Goal: Task Accomplishment & Management: Complete application form

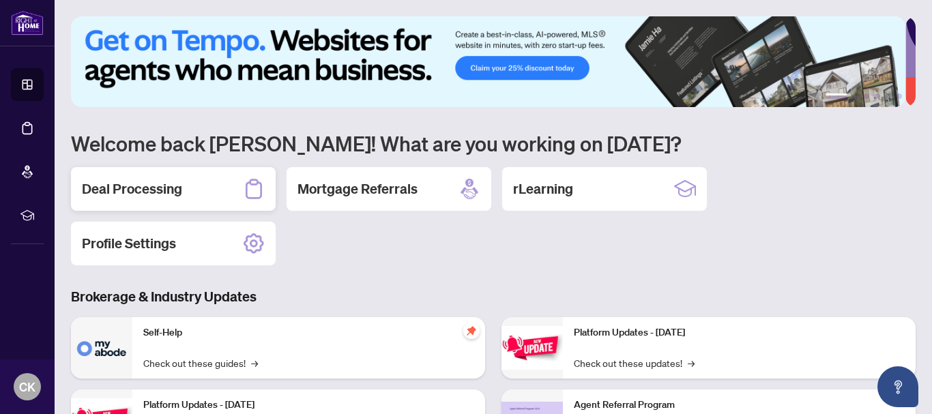
click at [144, 192] on h2 "Deal Processing" at bounding box center [132, 188] width 100 height 19
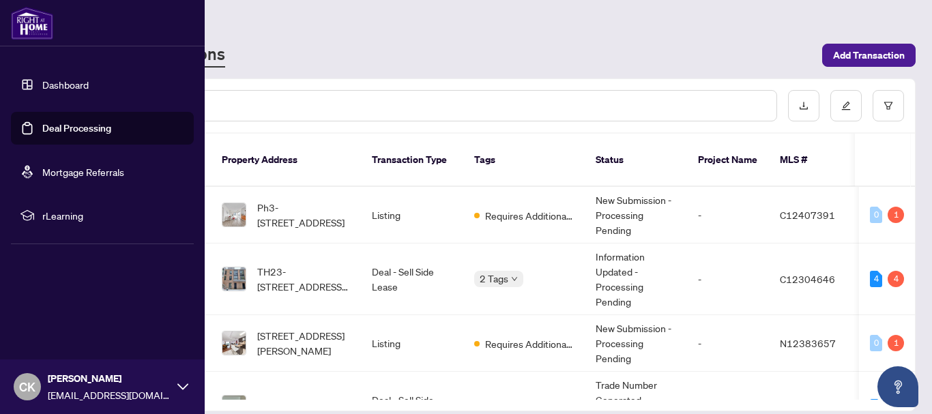
click at [35, 27] on img at bounding box center [32, 23] width 42 height 33
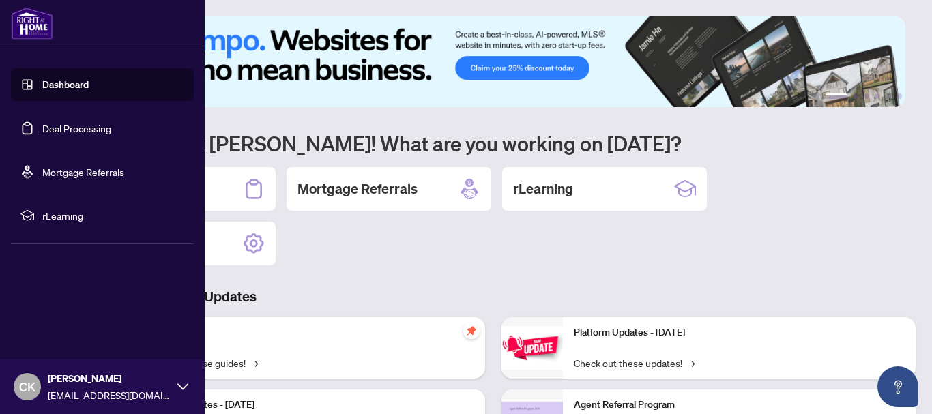
click at [50, 83] on link "Dashboard" at bounding box center [65, 84] width 46 height 12
click at [57, 130] on link "Deal Processing" at bounding box center [76, 128] width 69 height 12
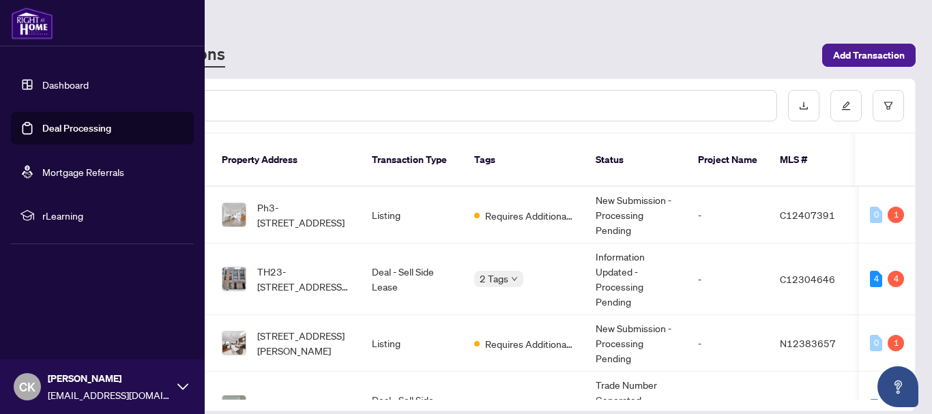
click at [88, 127] on link "Deal Processing" at bounding box center [76, 128] width 69 height 12
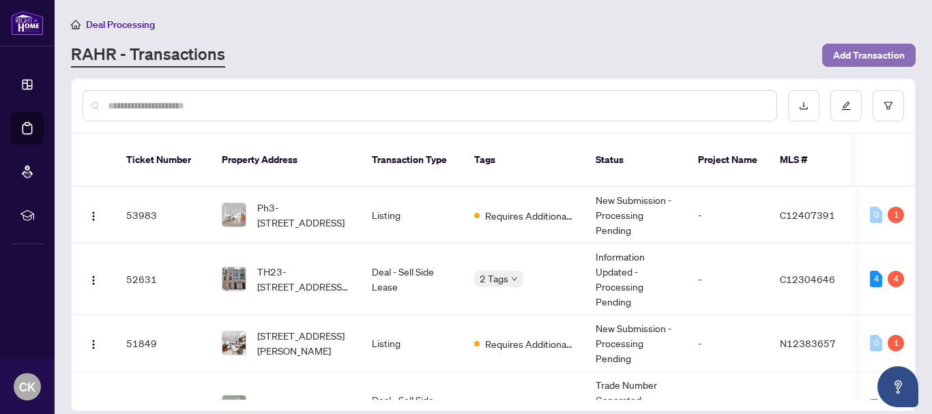
click at [880, 57] on span "Add Transaction" at bounding box center [869, 55] width 72 height 22
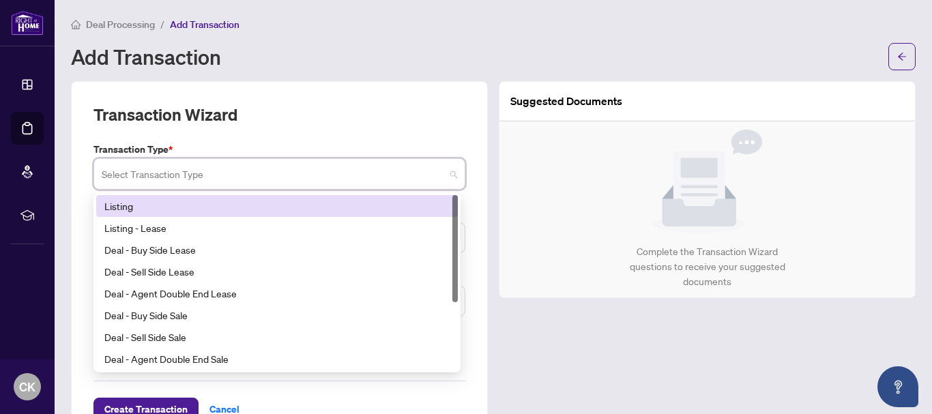
click at [209, 181] on input "search" at bounding box center [273, 176] width 343 height 30
click at [199, 205] on div "Listing" at bounding box center [276, 206] width 345 height 15
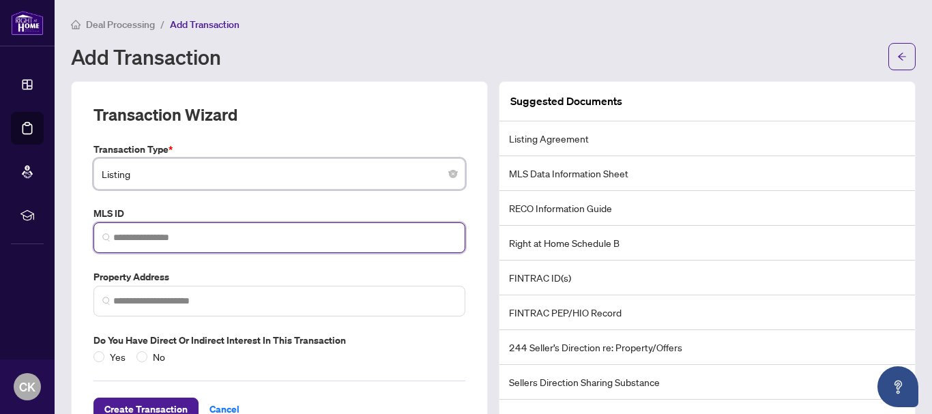
click at [195, 233] on input "search" at bounding box center [284, 238] width 343 height 14
click at [117, 233] on input "search" at bounding box center [284, 238] width 343 height 14
paste input "*********"
type input "*********"
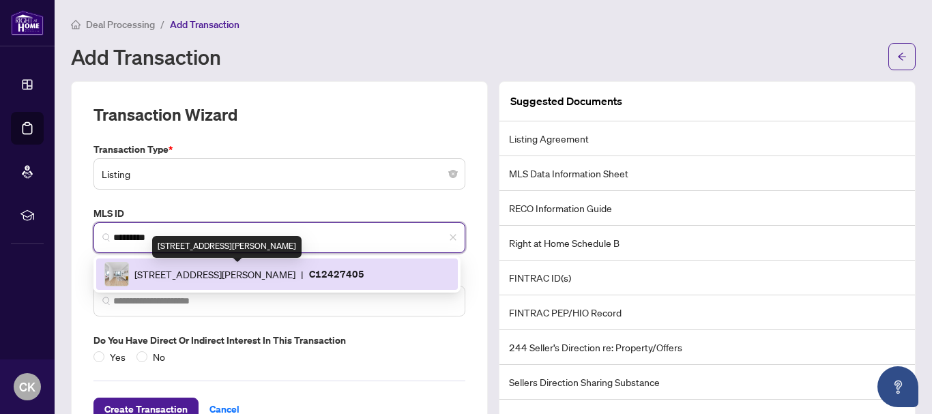
click at [164, 271] on span "[STREET_ADDRESS][PERSON_NAME]" at bounding box center [214, 274] width 161 height 15
type input "**********"
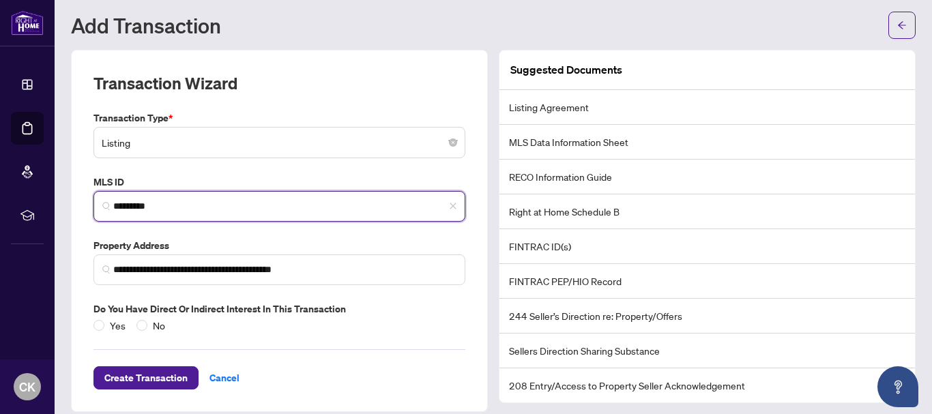
scroll to position [45, 0]
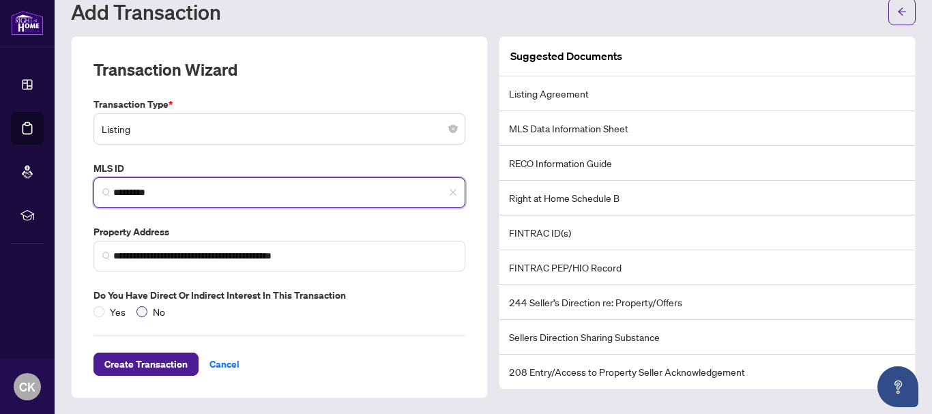
type input "*********"
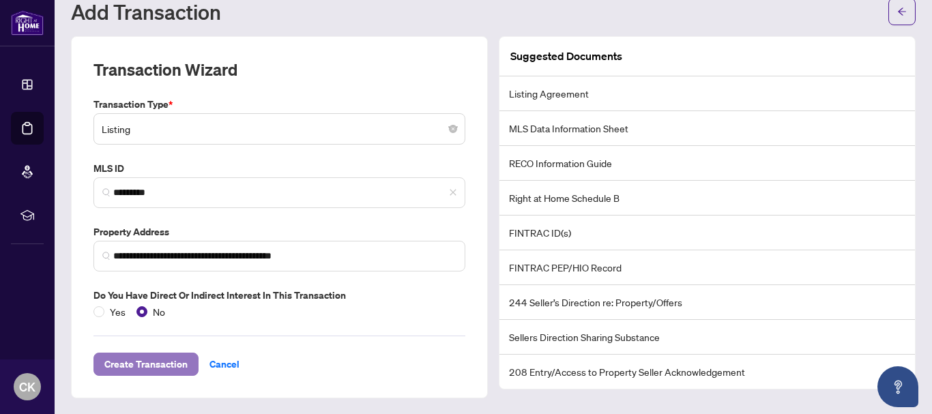
click at [173, 374] on span "Create Transaction" at bounding box center [145, 364] width 83 height 22
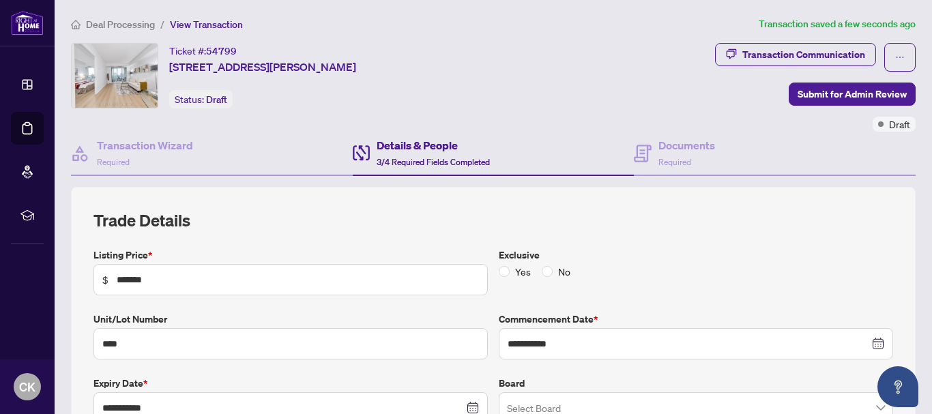
type input "**********"
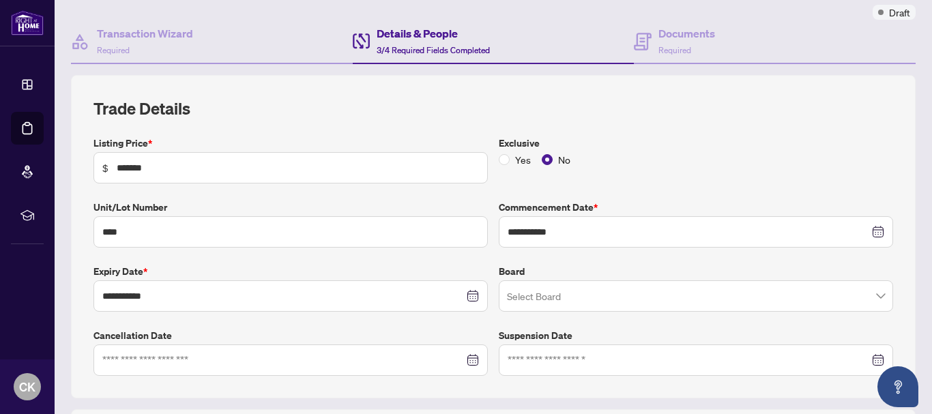
scroll to position [136, 0]
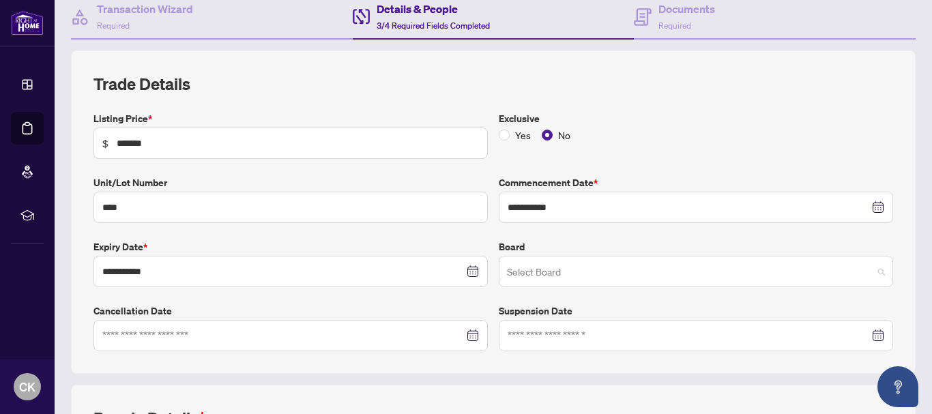
click at [531, 272] on input "search" at bounding box center [690, 274] width 366 height 30
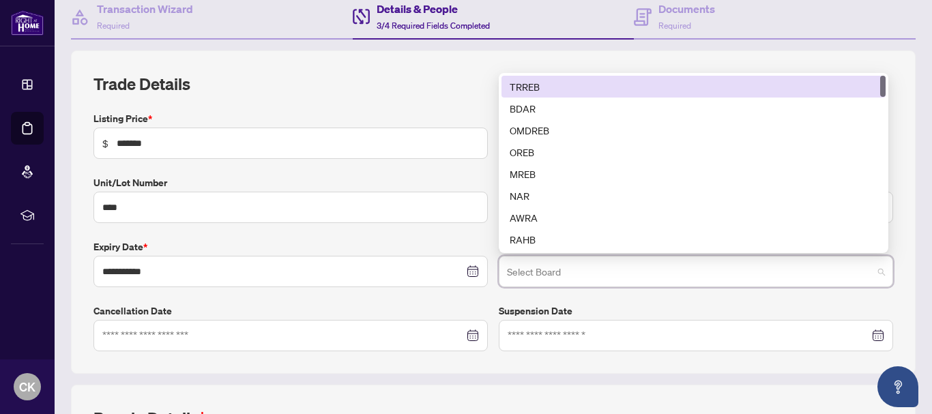
click at [525, 82] on div "TRREB" at bounding box center [694, 86] width 368 height 15
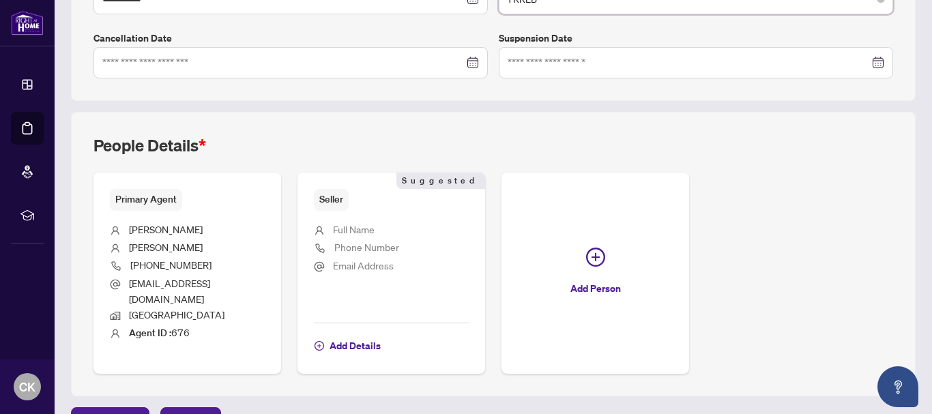
scroll to position [428, 0]
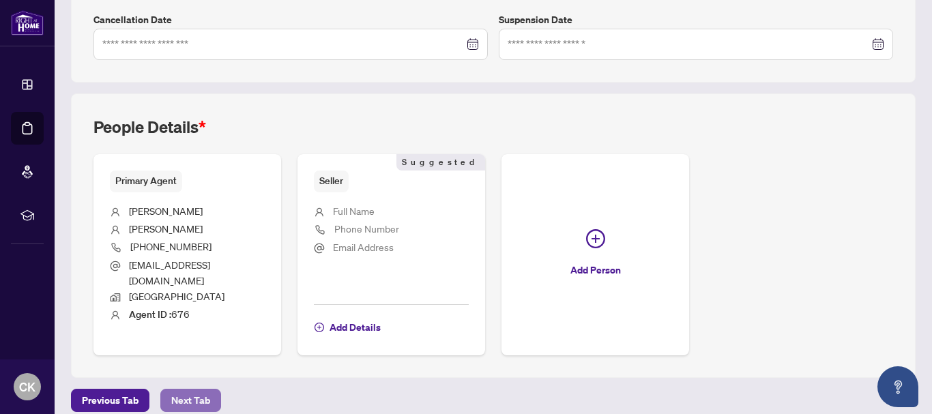
click at [188, 390] on span "Next Tab" at bounding box center [190, 401] width 39 height 22
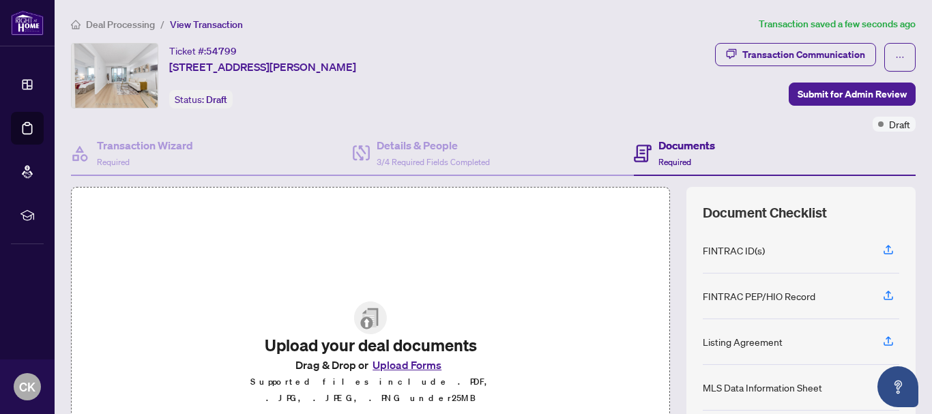
scroll to position [68, 0]
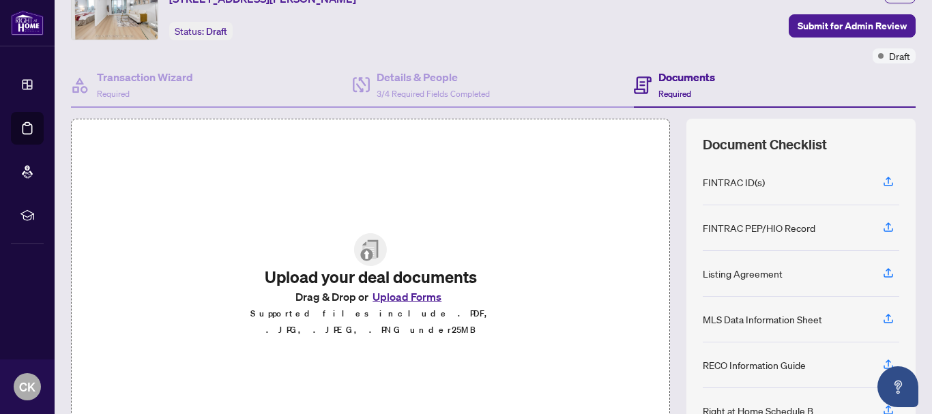
click at [406, 304] on button "Upload Forms" at bounding box center [406, 297] width 77 height 18
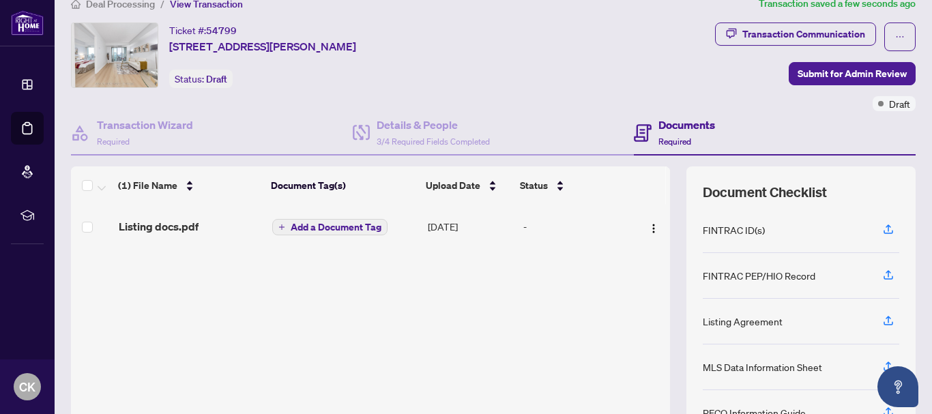
scroll to position [0, 0]
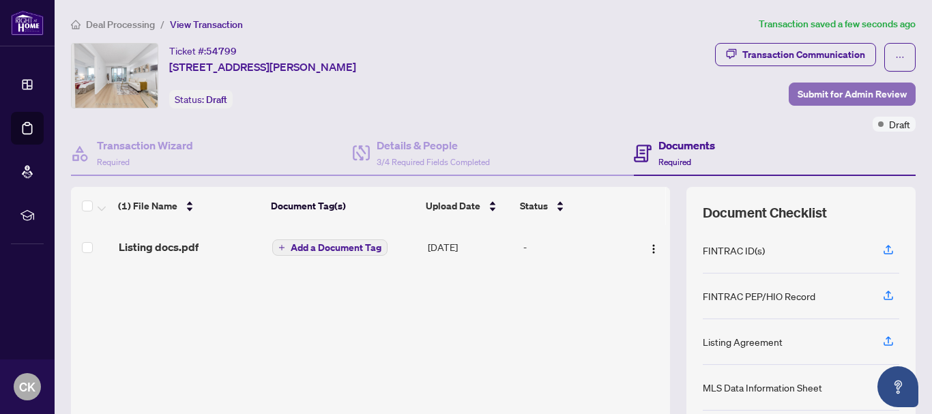
click at [834, 97] on span "Submit for Admin Review" at bounding box center [851, 94] width 109 height 22
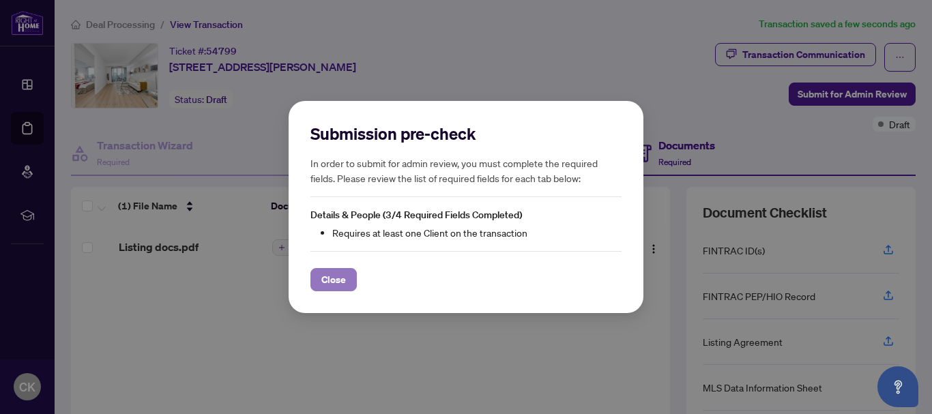
click at [339, 281] on span "Close" at bounding box center [333, 280] width 25 height 22
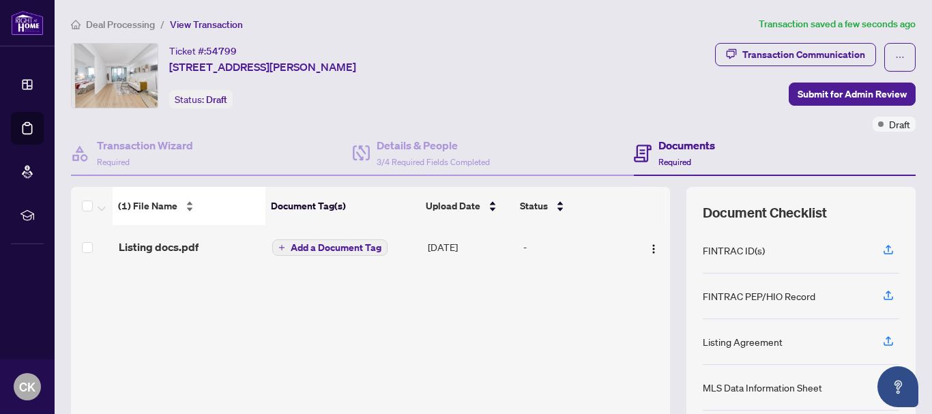
click at [151, 214] on div "(1) File Name" at bounding box center [189, 206] width 142 height 15
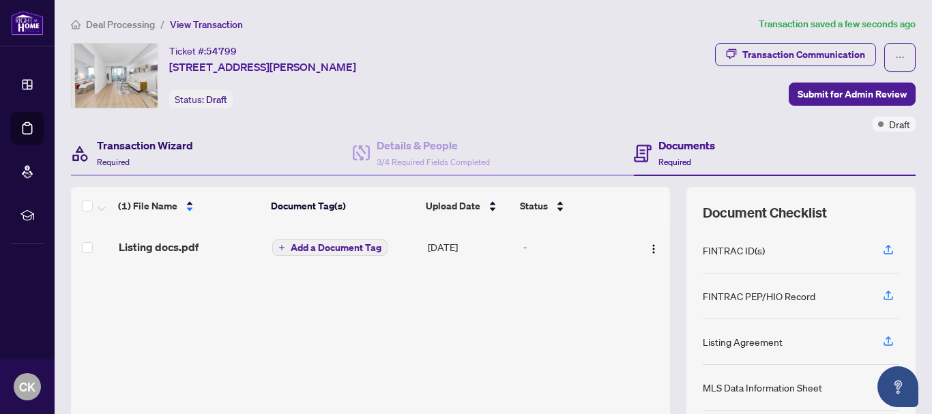
click at [134, 140] on h4 "Transaction Wizard" at bounding box center [145, 145] width 96 height 16
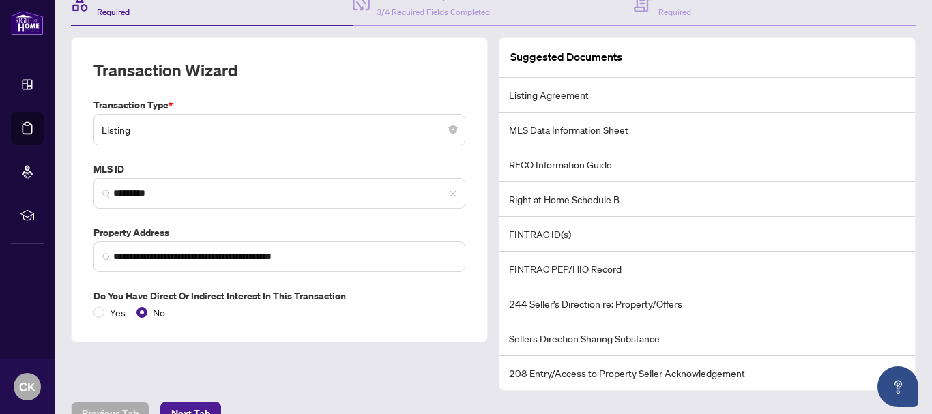
scroll to position [177, 0]
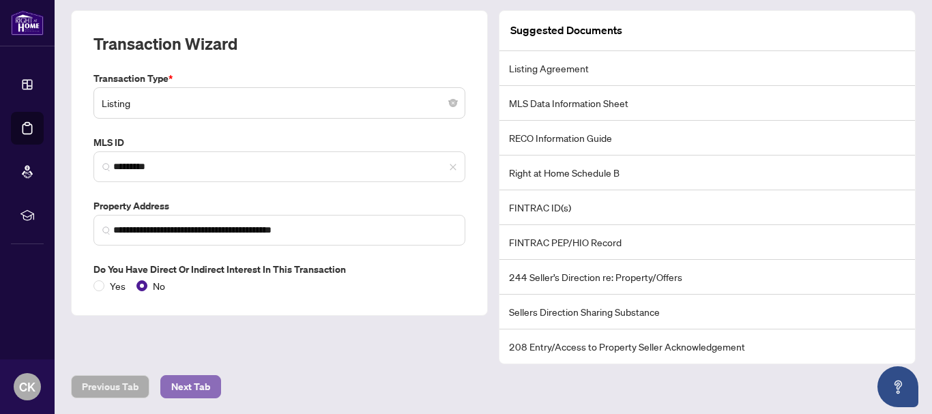
click at [206, 385] on span "Next Tab" at bounding box center [190, 387] width 39 height 22
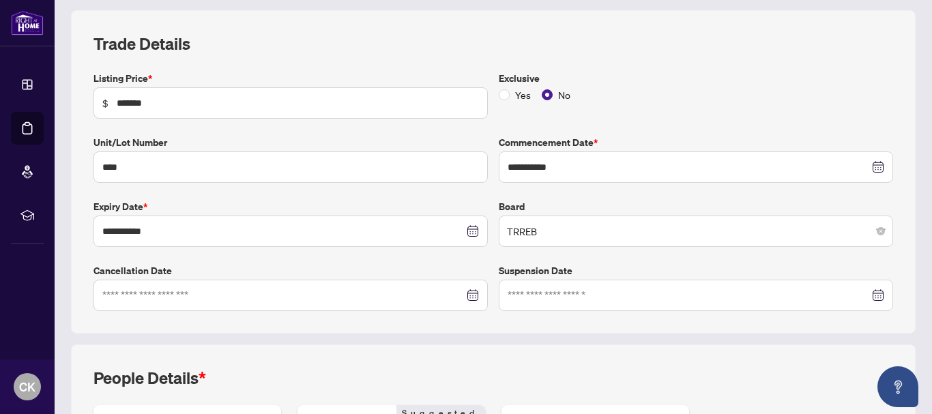
type input "**********"
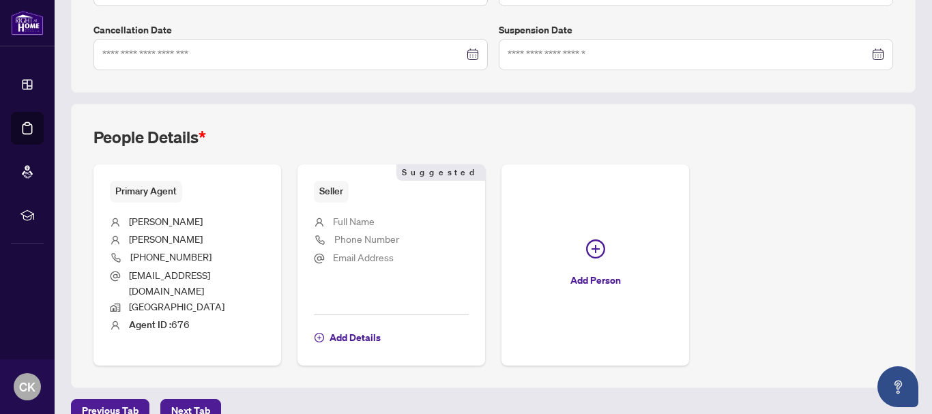
scroll to position [428, 0]
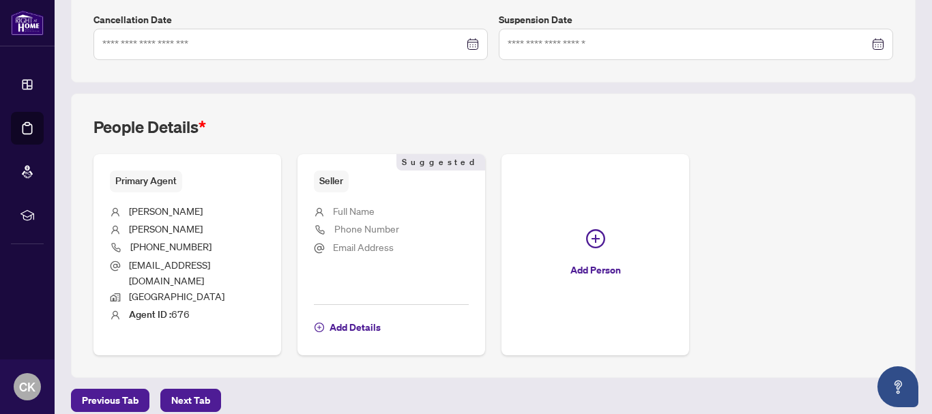
click at [351, 317] on span "Add Details" at bounding box center [354, 328] width 51 height 22
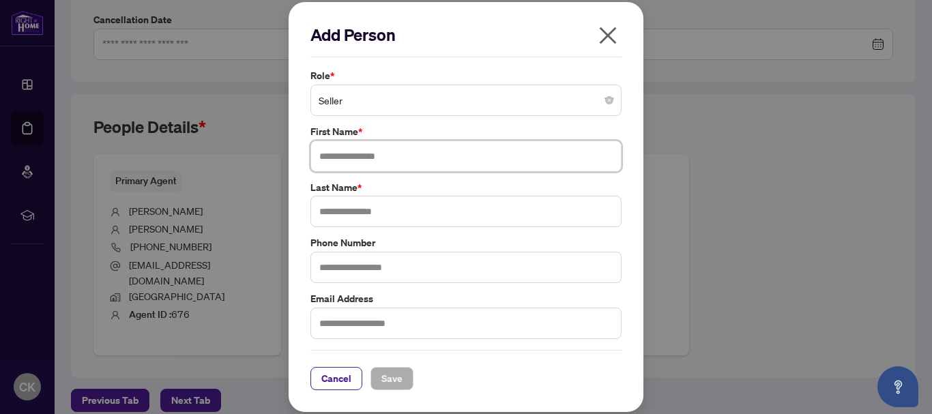
click at [369, 157] on input "text" at bounding box center [465, 156] width 311 height 31
type input "*******"
type input "***"
click at [396, 376] on span "Save" at bounding box center [391, 379] width 21 height 22
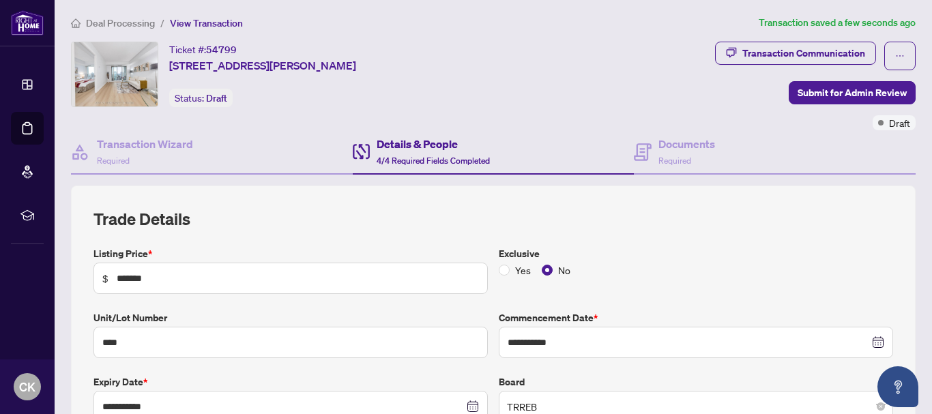
scroll to position [0, 0]
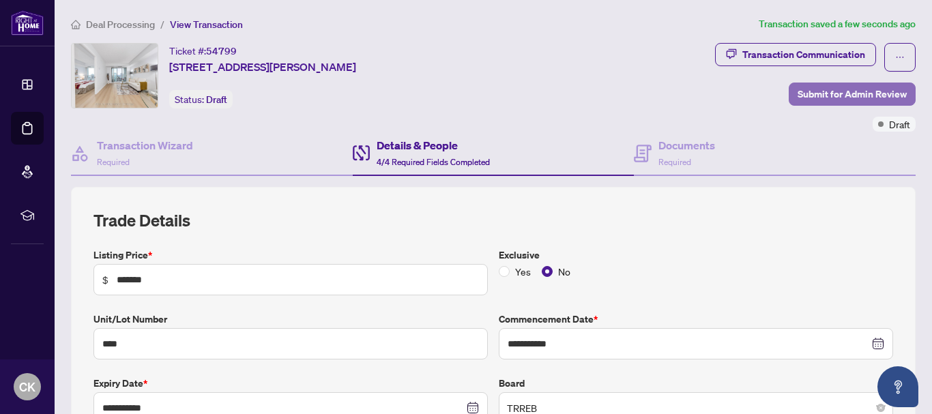
click at [827, 92] on span "Submit for Admin Review" at bounding box center [851, 94] width 109 height 22
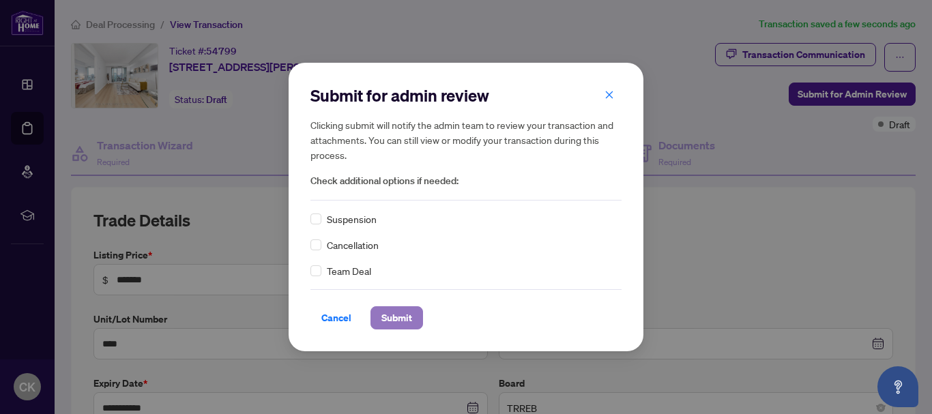
click at [404, 323] on span "Submit" at bounding box center [396, 318] width 31 height 22
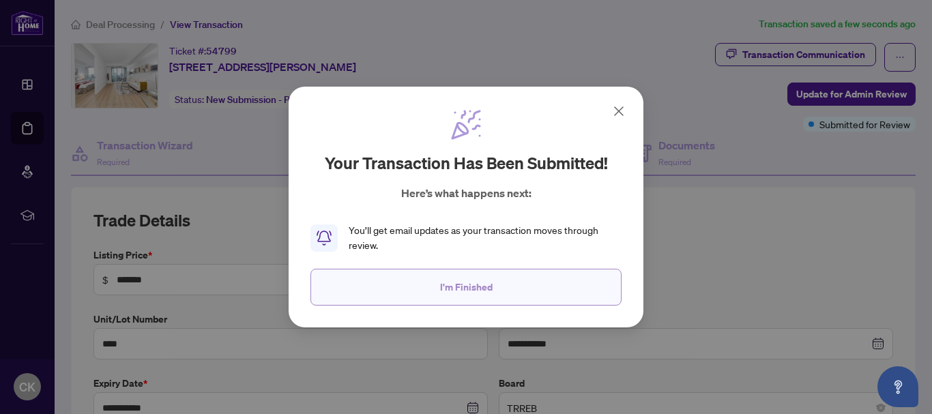
click at [478, 289] on span "I'm Finished" at bounding box center [466, 287] width 53 height 22
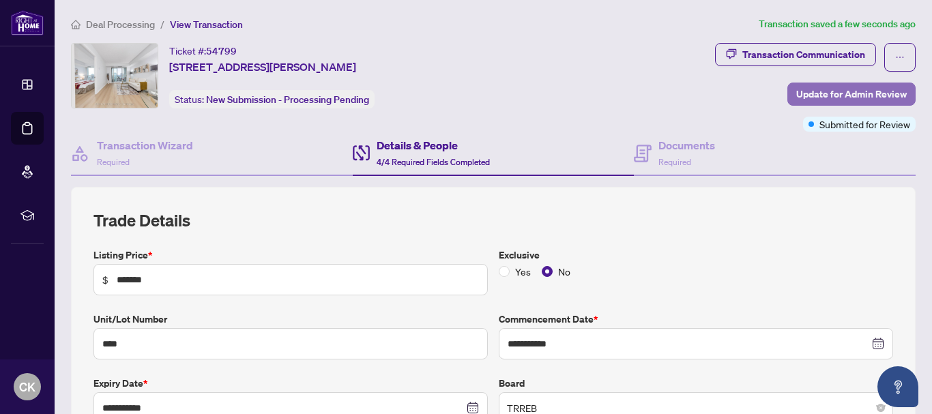
click at [830, 98] on span "Update for Admin Review" at bounding box center [851, 94] width 111 height 22
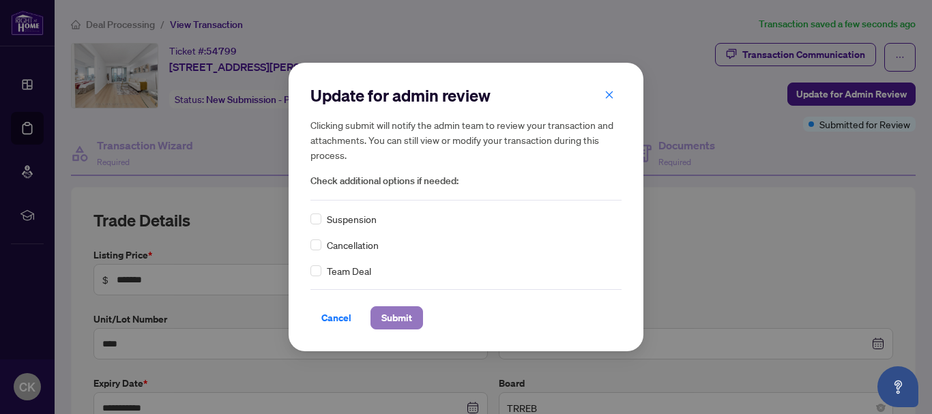
click at [380, 316] on button "Submit" at bounding box center [396, 317] width 53 height 23
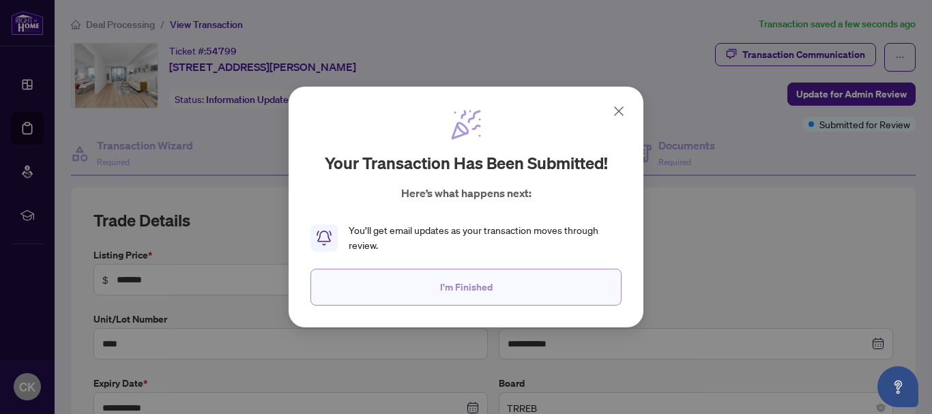
click at [465, 288] on span "I'm Finished" at bounding box center [466, 287] width 53 height 22
